Goal: Information Seeking & Learning: Understand process/instructions

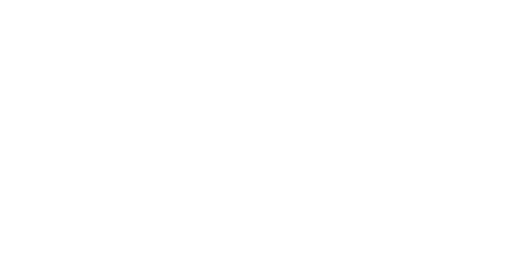
drag, startPoint x: 231, startPoint y: 32, endPoint x: 284, endPoint y: 118, distance: 100.7
click at [284, 118] on div at bounding box center [263, 130] width 527 height 261
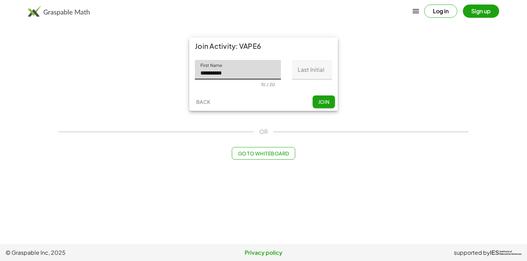
type input "*********"
click at [314, 78] on input "Last Initial" at bounding box center [312, 70] width 40 height 20
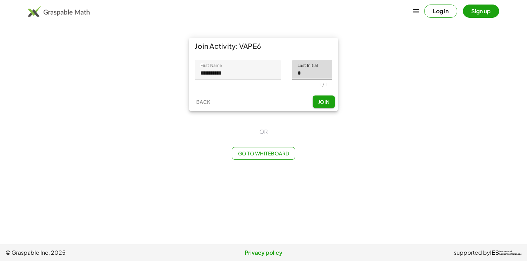
type input "*"
click at [327, 98] on button "Join" at bounding box center [324, 102] width 22 height 13
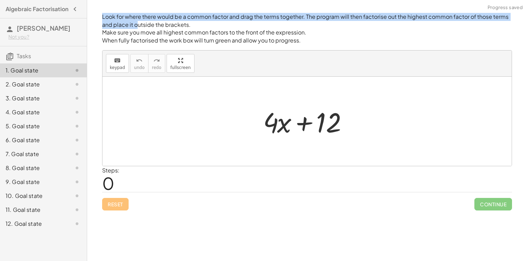
drag, startPoint x: 138, startPoint y: 22, endPoint x: 157, endPoint y: 10, distance: 22.1
click at [0, 0] on div "Look for where there would be a common factor and drag the terms together. The …" at bounding box center [0, 0] width 0 height 0
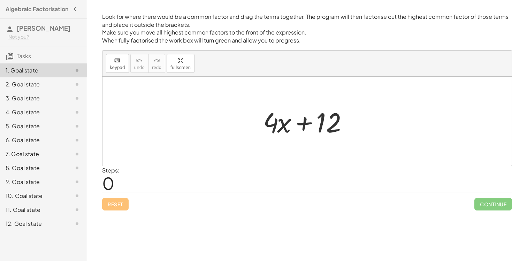
click at [247, 31] on p "Make sure you move all highest common factors to the front of the expression." at bounding box center [307, 33] width 410 height 8
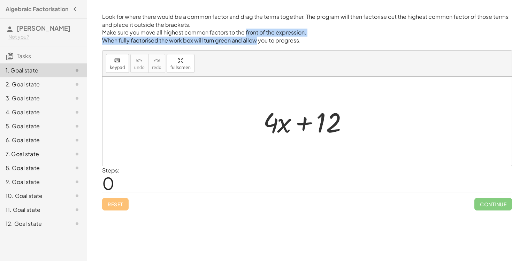
drag, startPoint x: 247, startPoint y: 31, endPoint x: 248, endPoint y: 38, distance: 7.2
click at [248, 38] on div "Look for where there would be a common factor and drag the terms together. The …" at bounding box center [307, 29] width 410 height 32
click at [248, 38] on p "When fully factorised the work box will turn green and allow you to progress." at bounding box center [307, 41] width 410 height 8
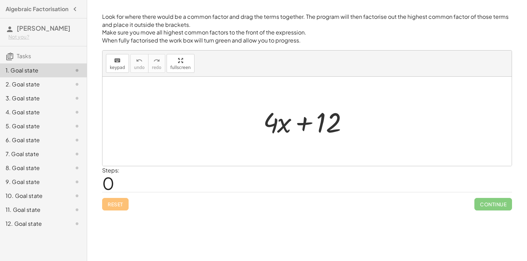
click at [305, 114] on div at bounding box center [310, 122] width 100 height 36
drag, startPoint x: 336, startPoint y: 121, endPoint x: 338, endPoint y: 128, distance: 6.6
click at [338, 128] on div at bounding box center [310, 122] width 100 height 36
drag, startPoint x: 280, startPoint y: 123, endPoint x: 279, endPoint y: 119, distance: 4.4
click at [279, 119] on div at bounding box center [310, 122] width 100 height 36
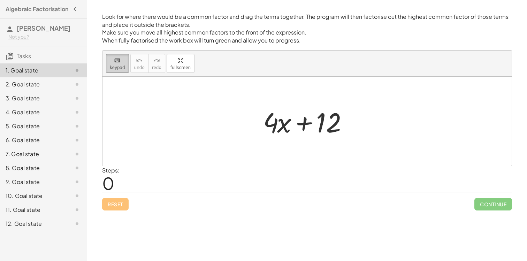
click at [112, 65] on button "keyboard keypad" at bounding box center [117, 63] width 23 height 19
click at [211, 115] on div at bounding box center [308, 121] width 410 height 89
click at [264, 172] on div "Steps: 0" at bounding box center [307, 179] width 410 height 26
click at [289, 135] on div at bounding box center [277, 122] width 28 height 32
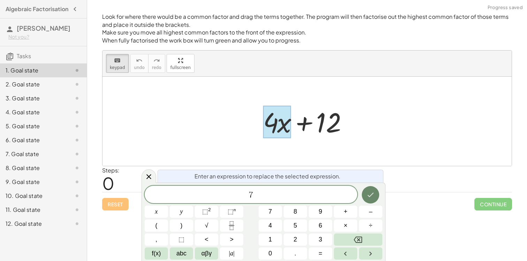
click at [373, 197] on icon "Done" at bounding box center [371, 195] width 8 height 8
click at [265, 210] on button "7" at bounding box center [270, 212] width 23 height 12
click at [279, 211] on button "7" at bounding box center [270, 212] width 23 height 12
click at [162, 217] on button "x" at bounding box center [156, 212] width 23 height 12
click at [376, 195] on button "Done" at bounding box center [370, 194] width 17 height 17
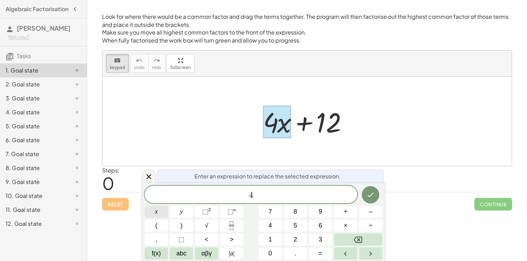
click at [156, 211] on span "x" at bounding box center [156, 211] width 3 height 9
click at [368, 192] on icon "Done" at bounding box center [371, 195] width 8 height 8
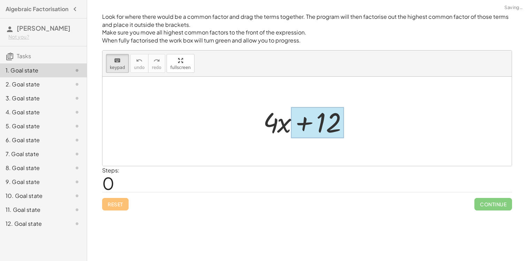
drag, startPoint x: 280, startPoint y: 124, endPoint x: 308, endPoint y: 123, distance: 28.6
click at [300, 117] on div at bounding box center [317, 122] width 53 height 31
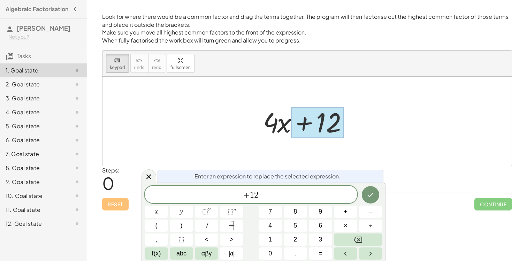
click at [300, 117] on div at bounding box center [317, 122] width 53 height 31
click at [272, 125] on div at bounding box center [310, 122] width 100 height 36
click at [282, 125] on div at bounding box center [310, 122] width 100 height 36
click at [116, 68] on span "keypad" at bounding box center [117, 67] width 15 height 5
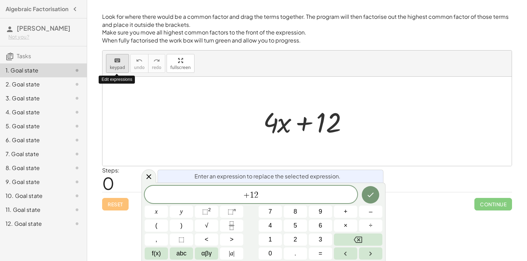
click at [116, 68] on span "keypad" at bounding box center [117, 67] width 15 height 5
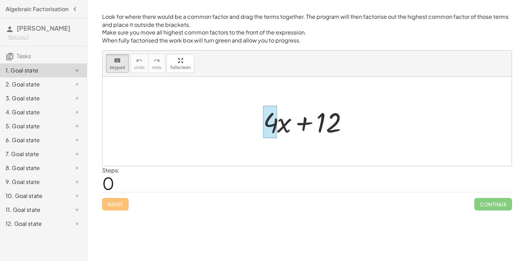
click at [272, 123] on div at bounding box center [270, 122] width 14 height 32
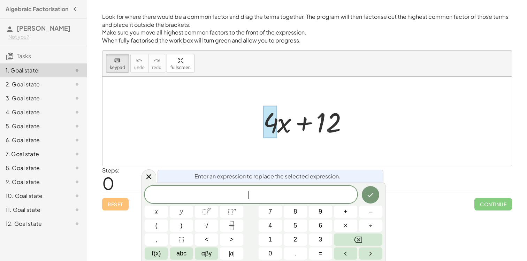
click at [341, 126] on div at bounding box center [310, 122] width 100 height 36
click at [112, 75] on div "keyboard keypad undo [PERSON_NAME] redo fullscreen" at bounding box center [308, 64] width 410 height 26
click at [112, 58] on div "keyboard" at bounding box center [117, 60] width 15 height 8
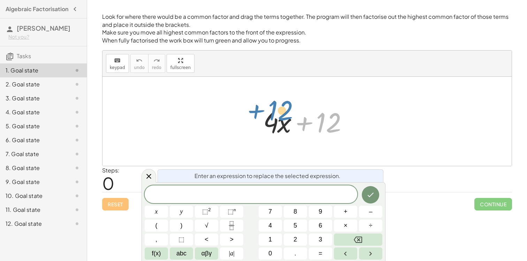
drag, startPoint x: 333, startPoint y: 129, endPoint x: 285, endPoint y: 118, distance: 49.4
click at [285, 118] on div at bounding box center [310, 122] width 100 height 36
drag, startPoint x: 313, startPoint y: 121, endPoint x: 248, endPoint y: 122, distance: 65.6
click at [248, 122] on div "+ 12 + · 4 · x + 12" at bounding box center [308, 121] width 410 height 89
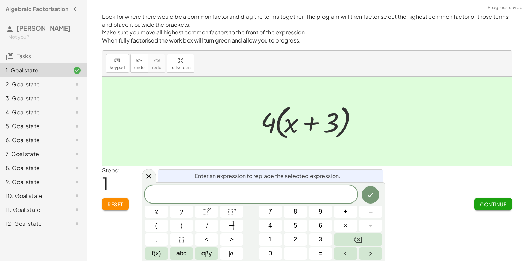
click at [458, 148] on div at bounding box center [308, 121] width 410 height 89
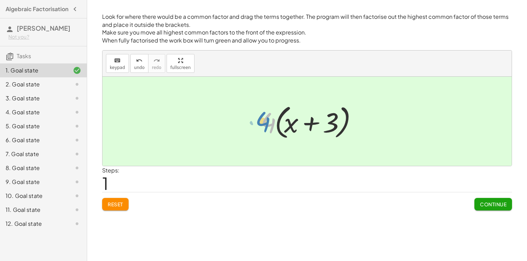
click at [267, 133] on div at bounding box center [309, 122] width 105 height 40
drag, startPoint x: 266, startPoint y: 127, endPoint x: 337, endPoint y: 127, distance: 71.2
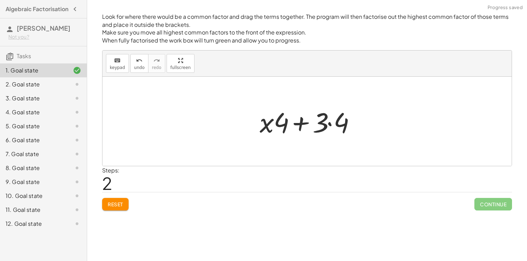
click at [249, 105] on div "+ · 4 · x + 12 + · 4 · x + · 4 · 3 · 4 · ( + x + 3 ) + x + 3 · · 4 · · 4" at bounding box center [307, 121] width 116 height 39
drag, startPoint x: 256, startPoint y: 111, endPoint x: 261, endPoint y: 128, distance: 17.2
click at [265, 128] on div "+ · 4 · x + 12 + · 4 · x + · 4 · 3 · 4 · ( + x + 3 ) + x + 3 · · 4 · · 4" at bounding box center [307, 121] width 116 height 39
drag, startPoint x: 261, startPoint y: 128, endPoint x: 337, endPoint y: 122, distance: 75.6
click at [337, 122] on div at bounding box center [309, 122] width 107 height 36
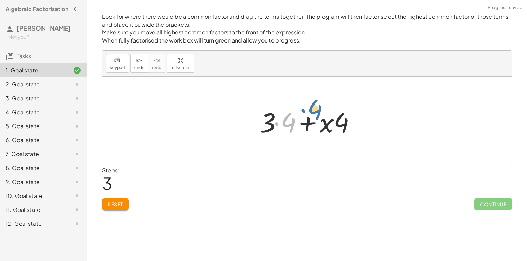
drag, startPoint x: 288, startPoint y: 122, endPoint x: 316, endPoint y: 112, distance: 29.7
click at [316, 112] on div at bounding box center [309, 122] width 107 height 36
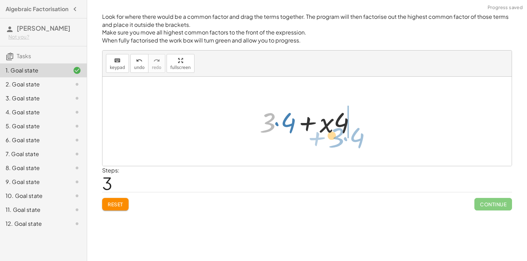
drag, startPoint x: 273, startPoint y: 119, endPoint x: 345, endPoint y: 135, distance: 73.3
click at [345, 135] on div at bounding box center [309, 122] width 107 height 36
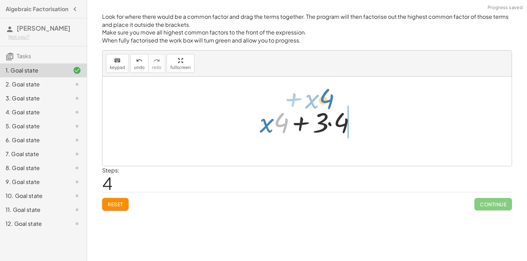
drag, startPoint x: 287, startPoint y: 120, endPoint x: 339, endPoint y: 96, distance: 58.1
click at [339, 95] on div "+ · 4 · x + 12 + · 4 · x + · 4 · 3 · 4 · ( + x + 3 ) + · x · 4 + · 3 · 4 + · 3 …" at bounding box center [308, 121] width 410 height 89
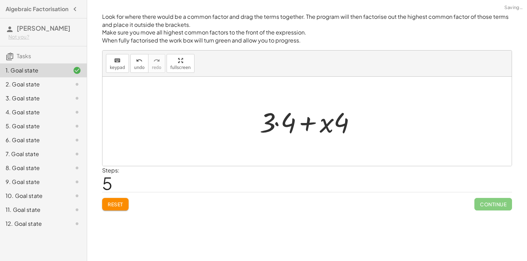
click at [112, 208] on button "Reset" at bounding box center [115, 204] width 27 height 13
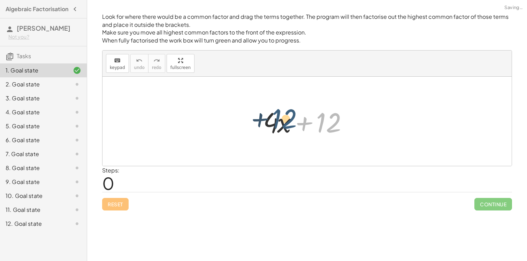
drag, startPoint x: 324, startPoint y: 123, endPoint x: 278, endPoint y: 121, distance: 45.4
click at [278, 121] on div at bounding box center [310, 122] width 100 height 36
drag, startPoint x: 330, startPoint y: 123, endPoint x: 266, endPoint y: 109, distance: 65.4
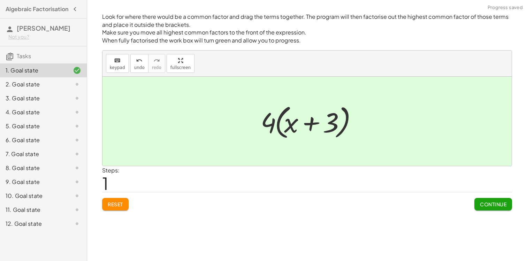
click at [495, 206] on span "Continue" at bounding box center [493, 204] width 27 height 6
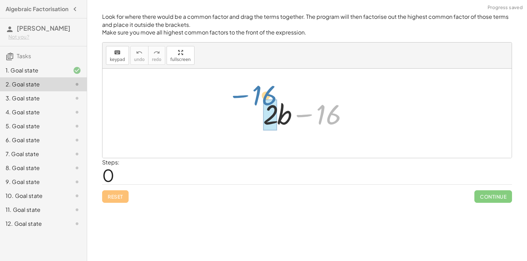
drag, startPoint x: 333, startPoint y: 117, endPoint x: 270, endPoint y: 98, distance: 66.7
click at [270, 98] on div at bounding box center [310, 114] width 100 height 36
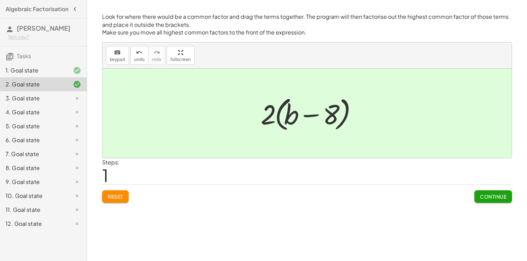
click at [505, 198] on span "Continue" at bounding box center [493, 197] width 27 height 6
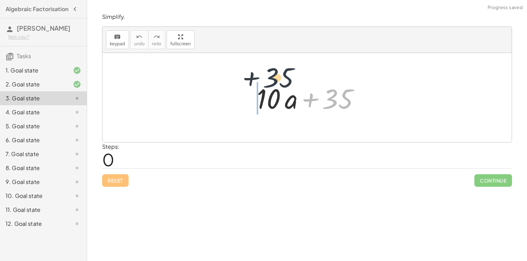
drag, startPoint x: 346, startPoint y: 105, endPoint x: 279, endPoint y: 83, distance: 70.3
click at [279, 83] on div at bounding box center [310, 98] width 112 height 36
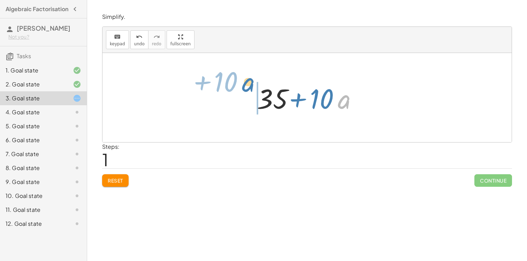
drag, startPoint x: 341, startPoint y: 106, endPoint x: 249, endPoint y: 96, distance: 93.4
click at [249, 96] on div "+ · 10 · a + 35 · a + · 10 + · 10 · a + 35" at bounding box center [307, 97] width 121 height 39
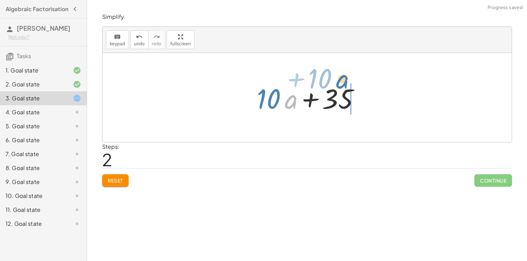
drag, startPoint x: 289, startPoint y: 98, endPoint x: 359, endPoint y: 92, distance: 70.0
click at [358, 91] on div at bounding box center [310, 98] width 112 height 36
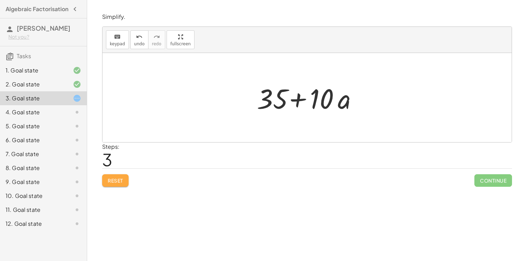
click at [117, 177] on button "Reset" at bounding box center [115, 180] width 27 height 13
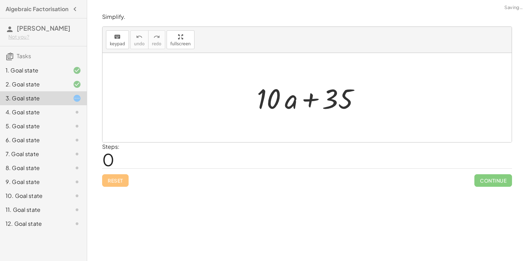
click at [123, 148] on div "Steps: 0" at bounding box center [307, 156] width 410 height 26
click at [417, 237] on div "Look for where there would be a common factor and drag the terms together. The …" at bounding box center [307, 130] width 440 height 261
click at [125, 180] on div "Reset Continue" at bounding box center [307, 177] width 410 height 18
drag, startPoint x: 303, startPoint y: 100, endPoint x: 314, endPoint y: 106, distance: 12.9
click at [314, 106] on div at bounding box center [310, 98] width 112 height 36
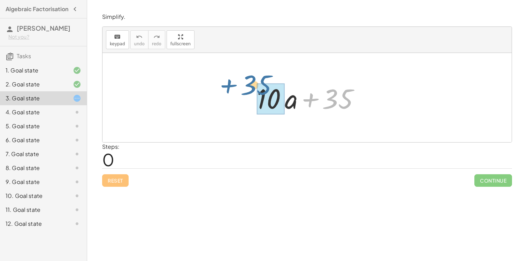
drag, startPoint x: 328, startPoint y: 101, endPoint x: 248, endPoint y: 89, distance: 81.2
click at [248, 89] on div "+ 35 + · 10 · a + 35" at bounding box center [307, 97] width 121 height 39
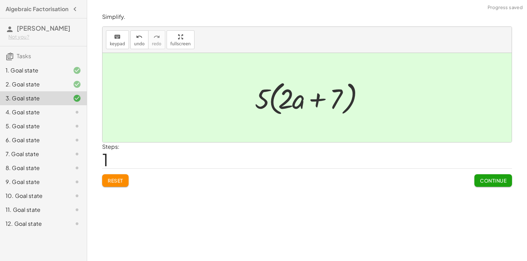
click at [493, 185] on button "Continue" at bounding box center [494, 180] width 38 height 13
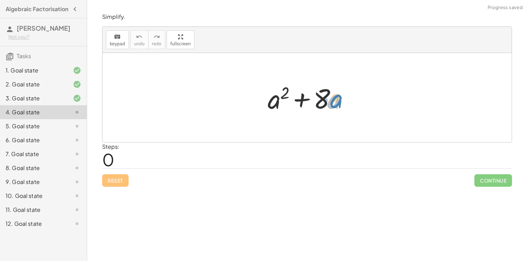
click at [327, 96] on div at bounding box center [309, 98] width 91 height 36
drag, startPoint x: 336, startPoint y: 100, endPoint x: 281, endPoint y: 104, distance: 55.3
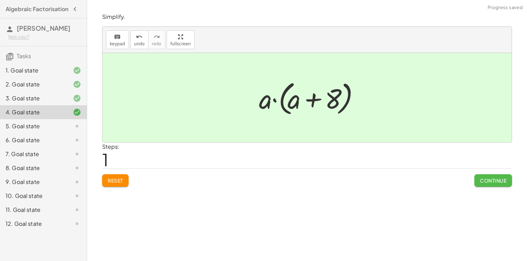
click at [504, 178] on span "Continue" at bounding box center [493, 181] width 27 height 6
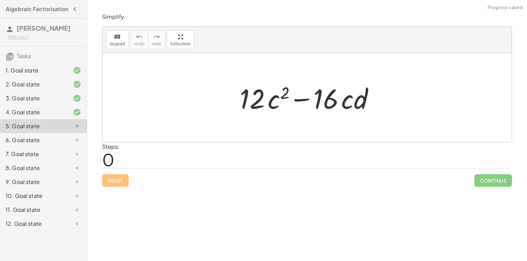
click at [354, 104] on div at bounding box center [310, 98] width 147 height 36
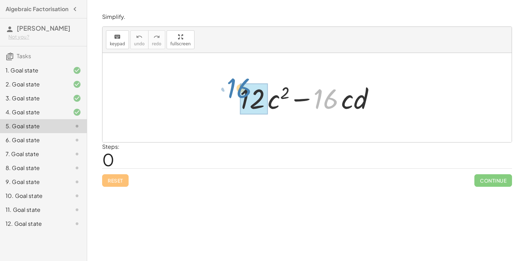
drag, startPoint x: 327, startPoint y: 99, endPoint x: 241, endPoint y: 89, distance: 87.1
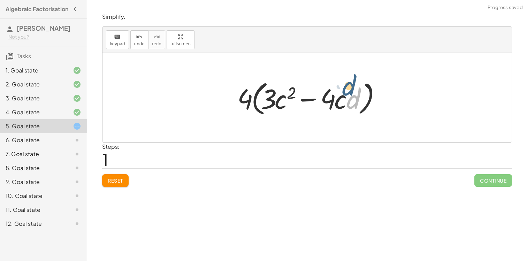
drag, startPoint x: 355, startPoint y: 100, endPoint x: 351, endPoint y: 87, distance: 13.7
click at [351, 87] on div at bounding box center [310, 98] width 152 height 40
drag, startPoint x: 341, startPoint y: 102, endPoint x: 286, endPoint y: 91, distance: 56.2
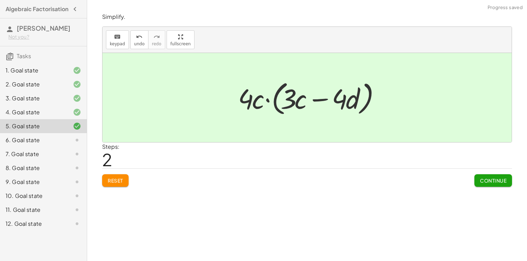
click at [0, 0] on div "Simplify. keyboard keypad undo undo redo redo fullscreen + · 12 · c 2 − · 16 · …" at bounding box center [0, 0] width 0 height 0
click at [503, 192] on div "Look for where there would be a common factor and drag the terms together. The …" at bounding box center [307, 130] width 440 height 261
click at [502, 184] on button "Continue" at bounding box center [494, 180] width 38 height 13
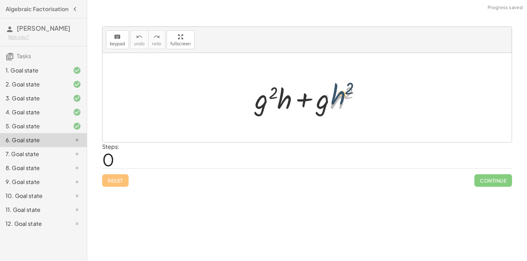
click at [344, 99] on div at bounding box center [310, 98] width 117 height 36
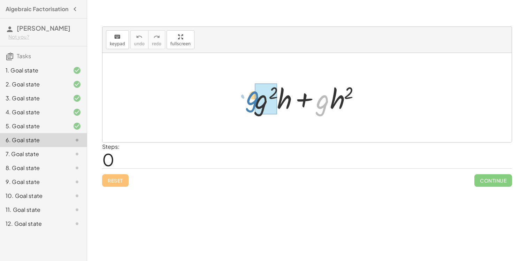
drag, startPoint x: 326, startPoint y: 103, endPoint x: 259, endPoint y: 99, distance: 67.8
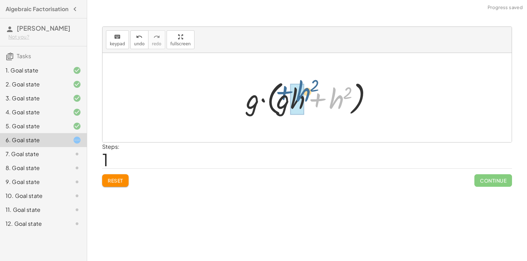
drag, startPoint x: 336, startPoint y: 96, endPoint x: 303, endPoint y: 89, distance: 34.2
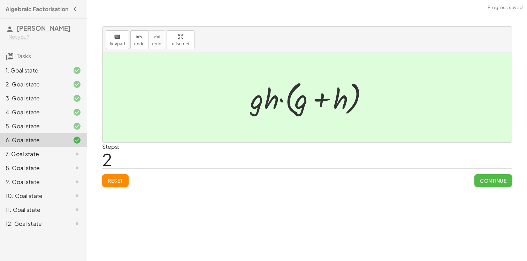
click at [502, 179] on span "Continue" at bounding box center [493, 181] width 27 height 6
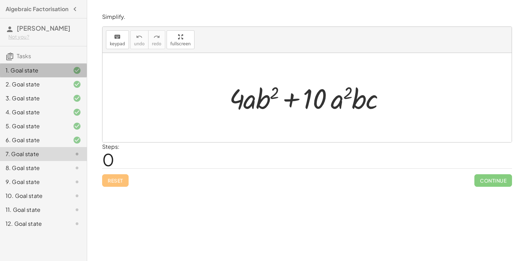
click at [69, 77] on div "1. Goal state" at bounding box center [43, 70] width 87 height 14
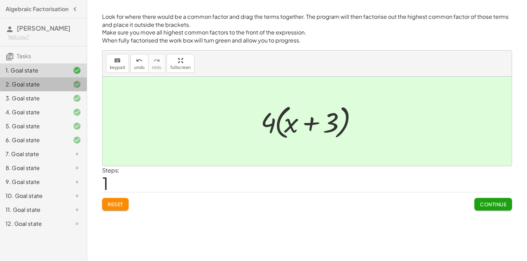
click at [53, 87] on div "2. Goal state" at bounding box center [34, 84] width 56 height 8
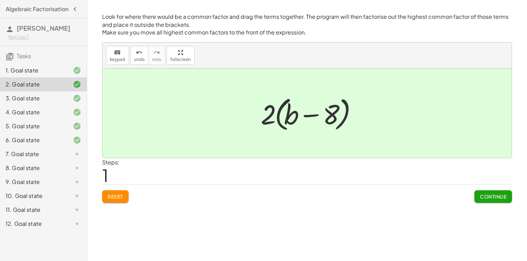
click at [58, 102] on div "3. Goal state" at bounding box center [34, 98] width 56 height 8
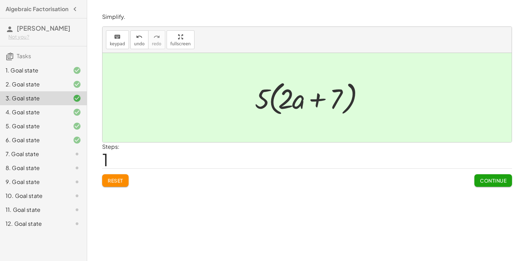
click at [113, 176] on button "Reset" at bounding box center [115, 180] width 27 height 13
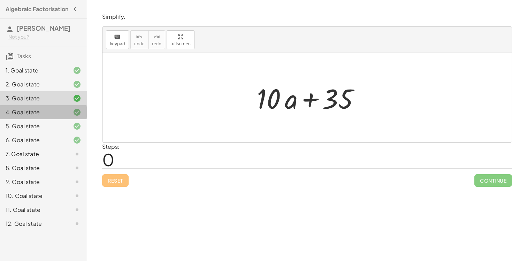
click at [40, 119] on div "4. Goal state" at bounding box center [43, 112] width 87 height 14
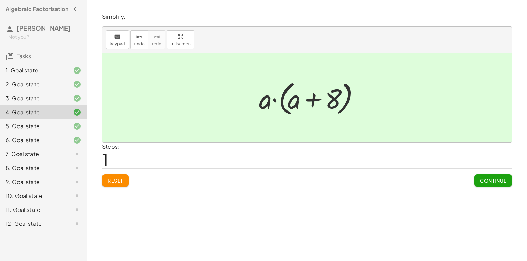
click at [120, 180] on span "Reset" at bounding box center [115, 181] width 15 height 6
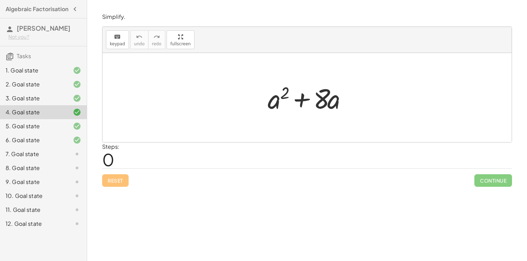
click at [114, 180] on div "Reset Continue" at bounding box center [307, 177] width 410 height 18
click at [311, 103] on div at bounding box center [309, 98] width 91 height 36
drag, startPoint x: 279, startPoint y: 103, endPoint x: 351, endPoint y: 102, distance: 72.2
click at [351, 102] on div at bounding box center [309, 98] width 91 height 36
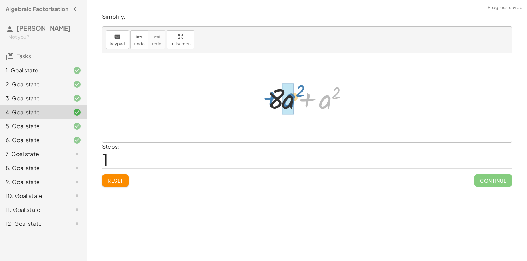
drag, startPoint x: 329, startPoint y: 103, endPoint x: 293, endPoint y: 101, distance: 36.0
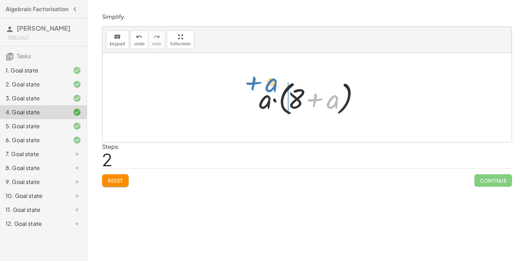
drag, startPoint x: 337, startPoint y: 101, endPoint x: 275, endPoint y: 85, distance: 64.2
click at [275, 85] on div at bounding box center [310, 98] width 108 height 40
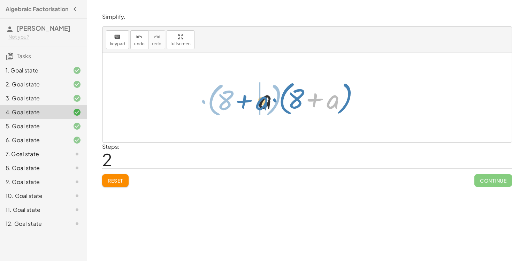
drag, startPoint x: 333, startPoint y: 103, endPoint x: 256, endPoint y: 100, distance: 76.4
click at [256, 100] on div at bounding box center [310, 98] width 108 height 40
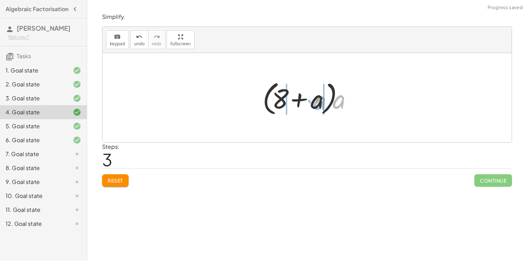
drag, startPoint x: 340, startPoint y: 100, endPoint x: 321, endPoint y: 102, distance: 19.2
click at [321, 102] on div at bounding box center [310, 98] width 102 height 40
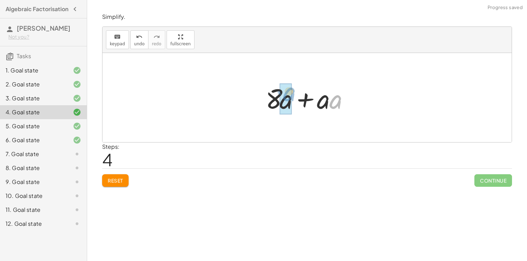
drag, startPoint x: 336, startPoint y: 103, endPoint x: 288, endPoint y: 97, distance: 47.9
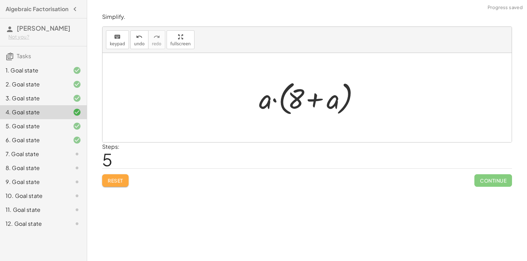
click at [108, 179] on span "Reset" at bounding box center [115, 181] width 15 height 6
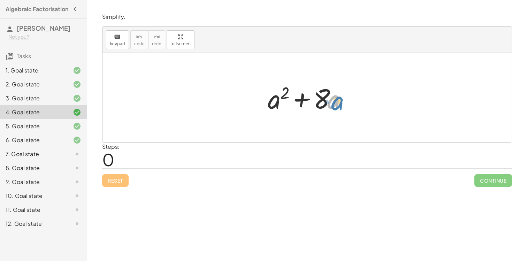
drag, startPoint x: 339, startPoint y: 104, endPoint x: 342, endPoint y: 105, distance: 3.8
click at [342, 105] on div at bounding box center [309, 98] width 91 height 36
drag, startPoint x: 328, startPoint y: 104, endPoint x: 271, endPoint y: 96, distance: 57.4
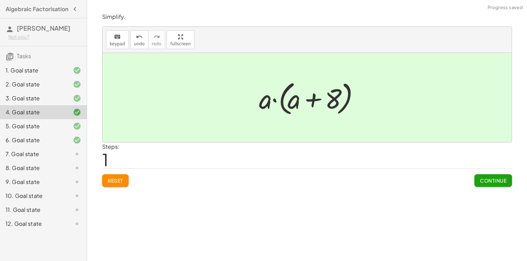
click at [61, 130] on div "5. Goal state" at bounding box center [34, 126] width 56 height 8
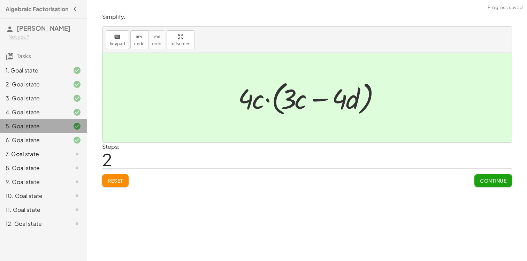
click at [62, 130] on div at bounding box center [72, 126] width 20 height 8
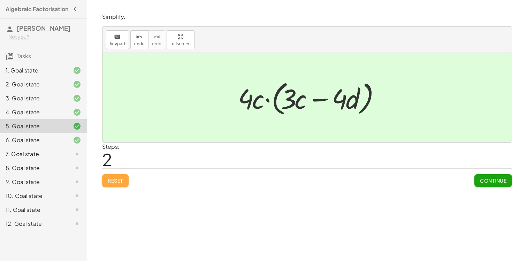
click at [121, 182] on span "Reset" at bounding box center [115, 181] width 15 height 6
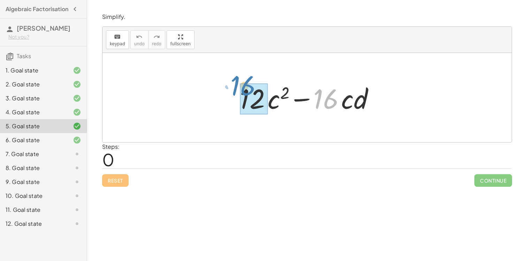
drag, startPoint x: 329, startPoint y: 99, endPoint x: 247, endPoint y: 86, distance: 82.6
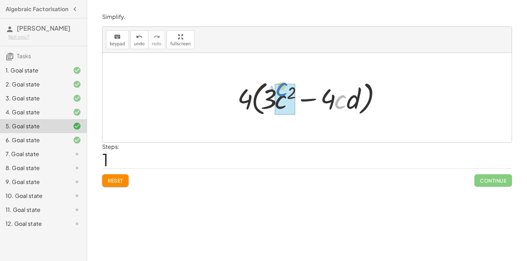
drag, startPoint x: 340, startPoint y: 100, endPoint x: 285, endPoint y: 92, distance: 55.3
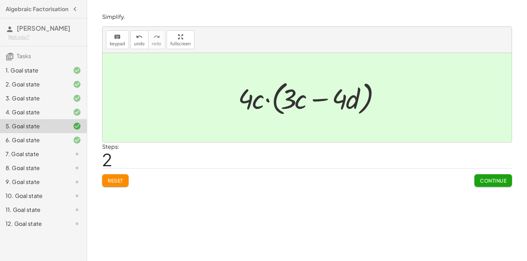
click at [54, 144] on div "6. Goal state" at bounding box center [34, 140] width 56 height 8
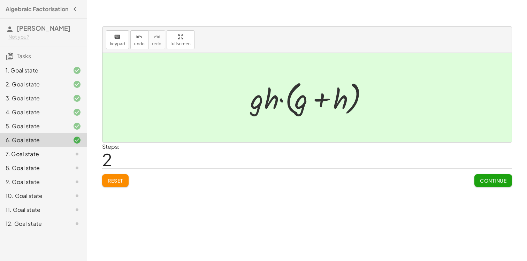
click at [0, 0] on div "keyboard keypad undo undo redo redo fullscreen + · g 2 · h + · g · h 2 + · g · …" at bounding box center [0, 0] width 0 height 0
click at [124, 183] on button "Reset" at bounding box center [115, 180] width 27 height 13
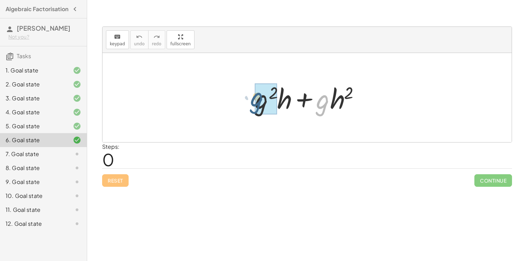
drag, startPoint x: 323, startPoint y: 105, endPoint x: 258, endPoint y: 102, distance: 65.3
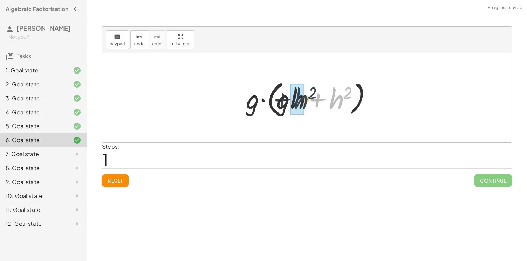
drag, startPoint x: 339, startPoint y: 101, endPoint x: 303, endPoint y: 101, distance: 35.9
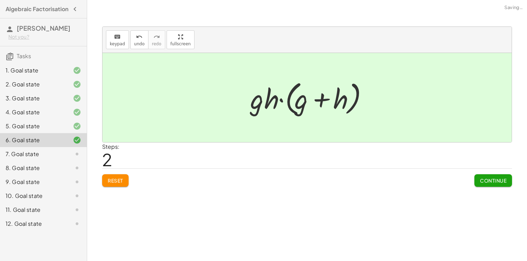
click at [495, 180] on span "Continue" at bounding box center [493, 181] width 27 height 6
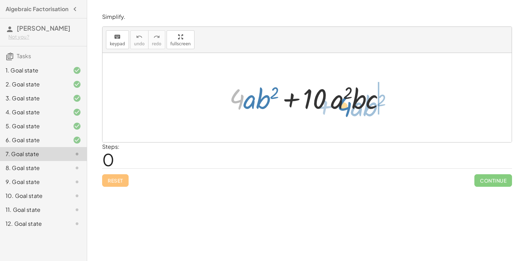
drag, startPoint x: 230, startPoint y: 97, endPoint x: 337, endPoint y: 104, distance: 107.7
click at [337, 104] on div at bounding box center [310, 98] width 168 height 36
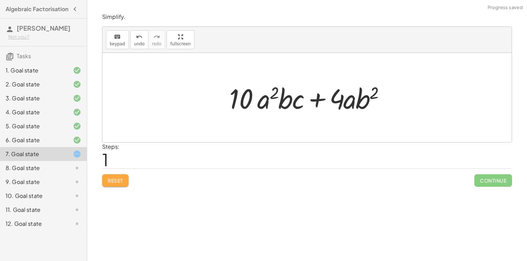
click at [106, 180] on button "Reset" at bounding box center [115, 180] width 27 height 13
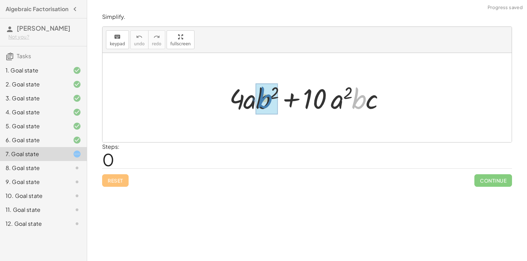
drag, startPoint x: 359, startPoint y: 104, endPoint x: 263, endPoint y: 104, distance: 95.6
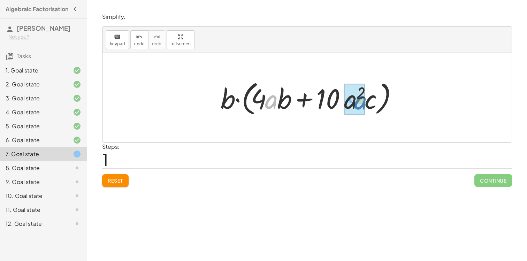
drag, startPoint x: 272, startPoint y: 104, endPoint x: 356, endPoint y: 104, distance: 84.1
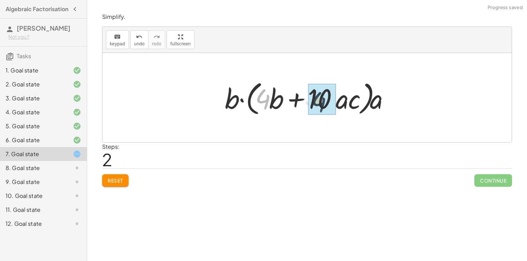
drag, startPoint x: 260, startPoint y: 99, endPoint x: 321, endPoint y: 104, distance: 60.9
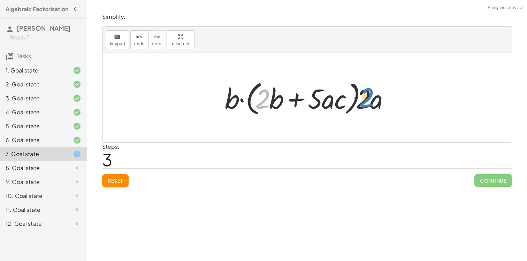
drag, startPoint x: 266, startPoint y: 96, endPoint x: 370, endPoint y: 96, distance: 103.9
click at [370, 96] on div at bounding box center [310, 98] width 177 height 40
drag, startPoint x: 367, startPoint y: 97, endPoint x: 372, endPoint y: 94, distance: 5.6
click at [372, 94] on div at bounding box center [310, 98] width 177 height 40
drag, startPoint x: 376, startPoint y: 101, endPoint x: 336, endPoint y: 99, distance: 40.9
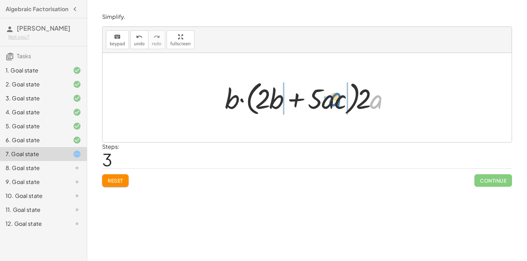
click at [336, 99] on div at bounding box center [310, 98] width 177 height 40
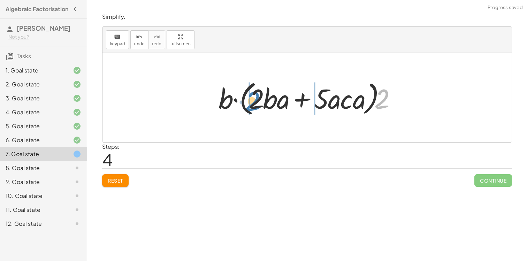
drag, startPoint x: 384, startPoint y: 103, endPoint x: 255, endPoint y: 104, distance: 128.4
click at [255, 104] on div at bounding box center [309, 98] width 189 height 40
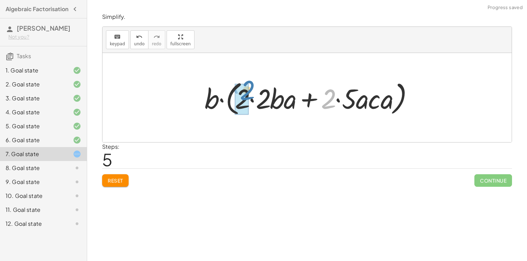
drag, startPoint x: 330, startPoint y: 102, endPoint x: 250, endPoint y: 93, distance: 80.4
click at [250, 93] on div at bounding box center [309, 98] width 217 height 40
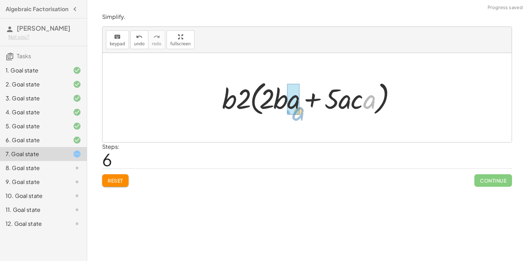
drag, startPoint x: 370, startPoint y: 107, endPoint x: 298, endPoint y: 114, distance: 72.5
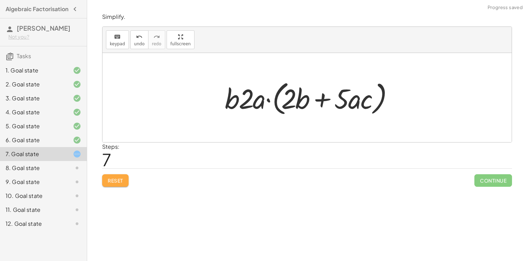
click at [120, 178] on span "Reset" at bounding box center [115, 181] width 15 height 6
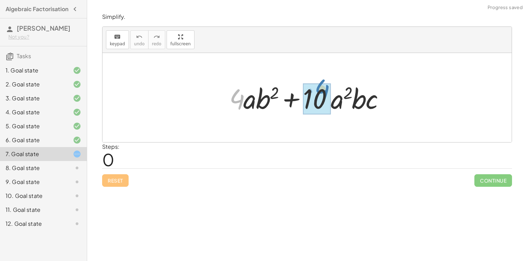
drag, startPoint x: 237, startPoint y: 98, endPoint x: 320, endPoint y: 90, distance: 83.5
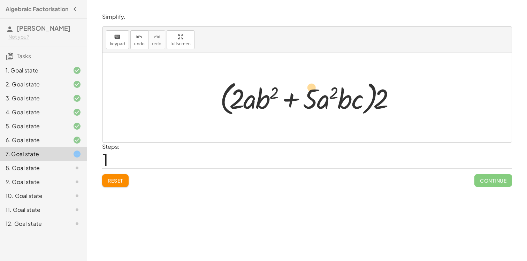
drag, startPoint x: 242, startPoint y: 100, endPoint x: 317, endPoint y: 89, distance: 76.2
click at [317, 89] on div at bounding box center [310, 98] width 187 height 40
drag, startPoint x: 233, startPoint y: 96, endPoint x: 310, endPoint y: 94, distance: 76.8
click at [309, 94] on div at bounding box center [310, 98] width 187 height 40
drag, startPoint x: 248, startPoint y: 98, endPoint x: 316, endPoint y: 99, distance: 68.0
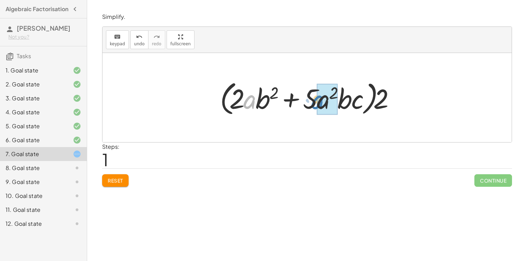
click at [316, 99] on div at bounding box center [310, 98] width 187 height 40
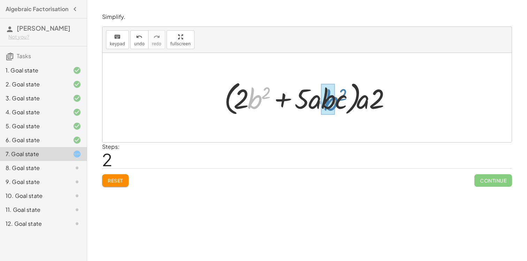
drag, startPoint x: 254, startPoint y: 99, endPoint x: 330, endPoint y: 101, distance: 76.4
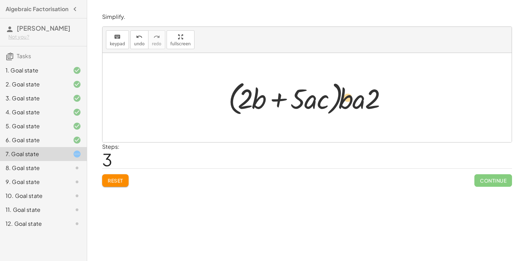
drag, startPoint x: 260, startPoint y: 104, endPoint x: 348, endPoint y: 103, distance: 88.3
click at [348, 103] on div at bounding box center [310, 98] width 170 height 40
drag, startPoint x: 263, startPoint y: 96, endPoint x: 351, endPoint y: 97, distance: 87.9
click at [351, 97] on div at bounding box center [310, 98] width 170 height 40
drag, startPoint x: 313, startPoint y: 100, endPoint x: 362, endPoint y: 101, distance: 49.2
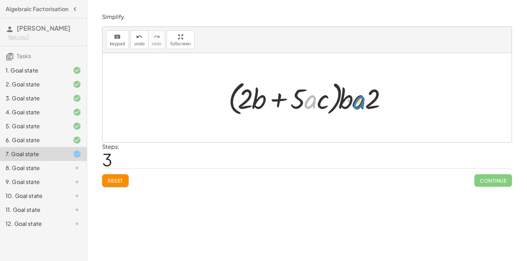
click at [362, 101] on div at bounding box center [310, 98] width 170 height 40
drag, startPoint x: 246, startPoint y: 103, endPoint x: 297, endPoint y: 102, distance: 50.9
click at [297, 102] on div at bounding box center [310, 98] width 170 height 40
click at [238, 102] on div at bounding box center [310, 98] width 170 height 40
drag, startPoint x: 239, startPoint y: 101, endPoint x: 368, endPoint y: 100, distance: 128.4
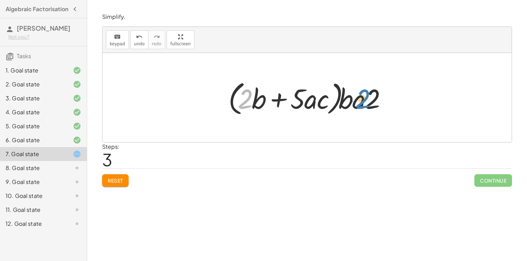
click at [367, 100] on div at bounding box center [310, 98] width 170 height 40
drag, startPoint x: 376, startPoint y: 99, endPoint x: 247, endPoint y: 98, distance: 128.4
click at [247, 98] on div at bounding box center [310, 98] width 170 height 40
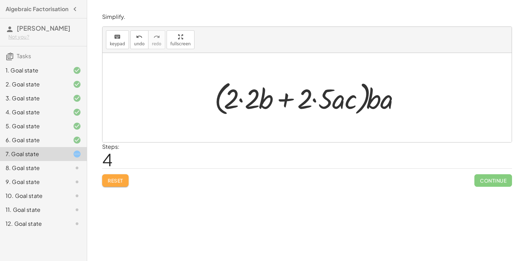
click at [118, 179] on span "Reset" at bounding box center [115, 181] width 15 height 6
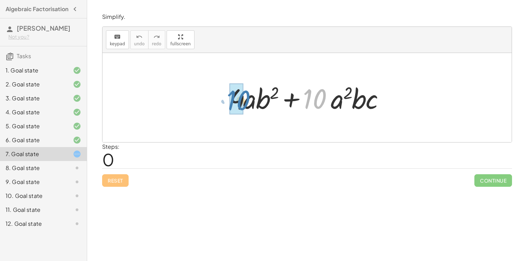
drag, startPoint x: 321, startPoint y: 104, endPoint x: 244, endPoint y: 105, distance: 77.1
click at [244, 105] on div at bounding box center [310, 98] width 168 height 36
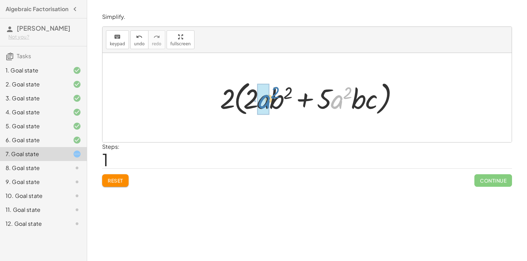
drag, startPoint x: 340, startPoint y: 100, endPoint x: 267, endPoint y: 100, distance: 73.3
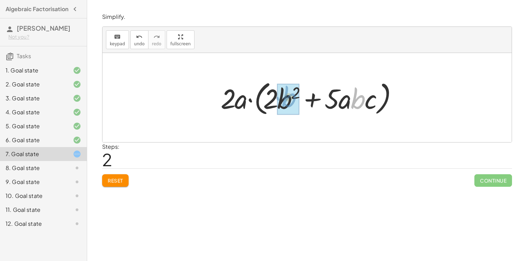
drag, startPoint x: 358, startPoint y: 104, endPoint x: 300, endPoint y: 101, distance: 58.3
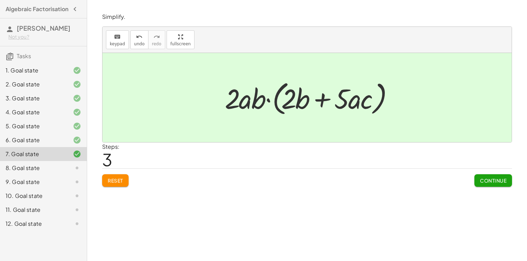
click at [98, 168] on div "Look for where there would be a common factor and drag the terms together. The …" at bounding box center [307, 130] width 440 height 261
click at [102, 170] on span "3" at bounding box center [107, 159] width 10 height 21
drag, startPoint x: 102, startPoint y: 170, endPoint x: 119, endPoint y: 170, distance: 16.7
click at [0, 0] on div "Simplify. keyboard keypad undo undo redo redo fullscreen + · 4 · a · b 2 + · 10…" at bounding box center [0, 0] width 0 height 0
click at [115, 174] on button "Reset" at bounding box center [115, 180] width 27 height 13
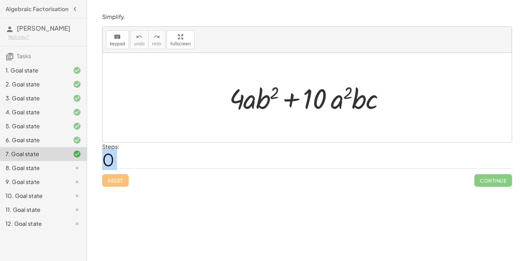
click at [206, 164] on div "Steps: 0" at bounding box center [307, 156] width 410 height 26
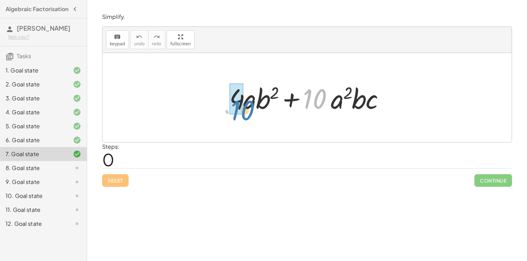
drag, startPoint x: 311, startPoint y: 91, endPoint x: 238, endPoint y: 104, distance: 74.7
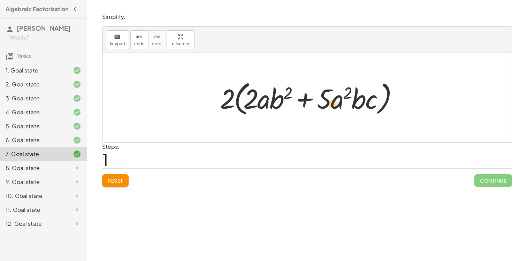
drag, startPoint x: 326, startPoint y: 97, endPoint x: 336, endPoint y: 101, distance: 10.1
click at [336, 101] on div at bounding box center [310, 98] width 187 height 40
drag, startPoint x: 329, startPoint y: 95, endPoint x: 325, endPoint y: 96, distance: 4.2
click at [325, 96] on div at bounding box center [310, 98] width 187 height 40
drag, startPoint x: 338, startPoint y: 107, endPoint x: 268, endPoint y: 107, distance: 70.5
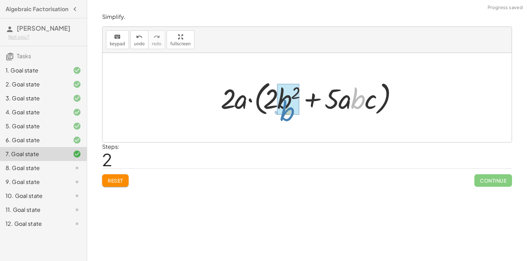
drag, startPoint x: 358, startPoint y: 107, endPoint x: 287, endPoint y: 119, distance: 71.5
click at [287, 119] on div "+ · 4 · a · b 2 + · 10 · a 2 · b · c + · 2 · 2 · a · b 2 + · 2 · 5 · a 2 · b · …" at bounding box center [307, 98] width 194 height 44
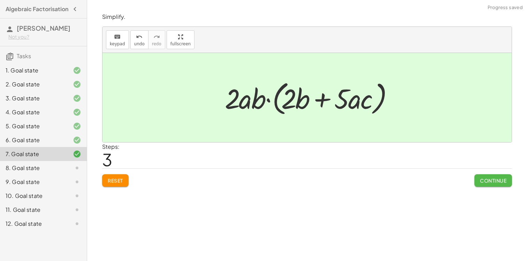
click at [491, 175] on button "Continue" at bounding box center [494, 180] width 38 height 13
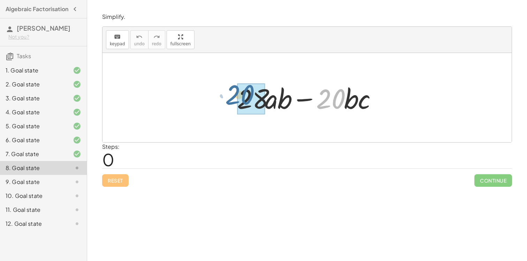
drag, startPoint x: 329, startPoint y: 97, endPoint x: 245, endPoint y: 93, distance: 83.8
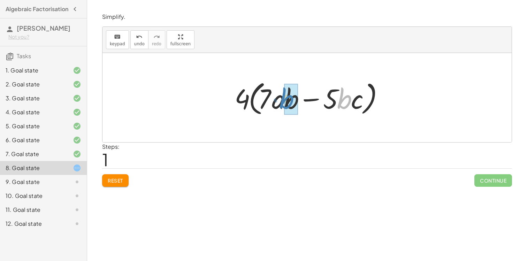
drag, startPoint x: 348, startPoint y: 105, endPoint x: 293, endPoint y: 104, distance: 55.1
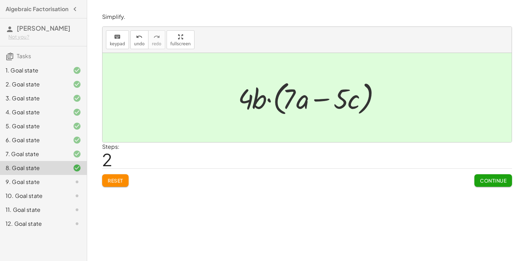
click at [72, 157] on div at bounding box center [72, 154] width 20 height 8
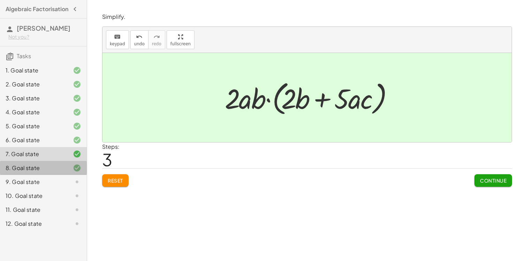
click at [68, 189] on div "8. Goal state" at bounding box center [43, 196] width 87 height 14
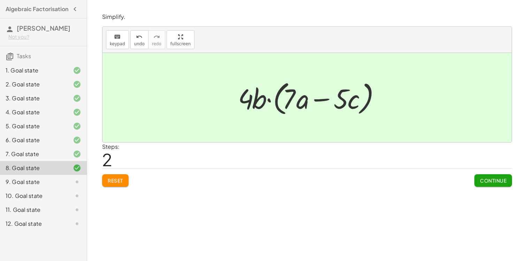
click at [109, 175] on button "Reset" at bounding box center [115, 180] width 27 height 13
